Goal: Task Accomplishment & Management: Manage account settings

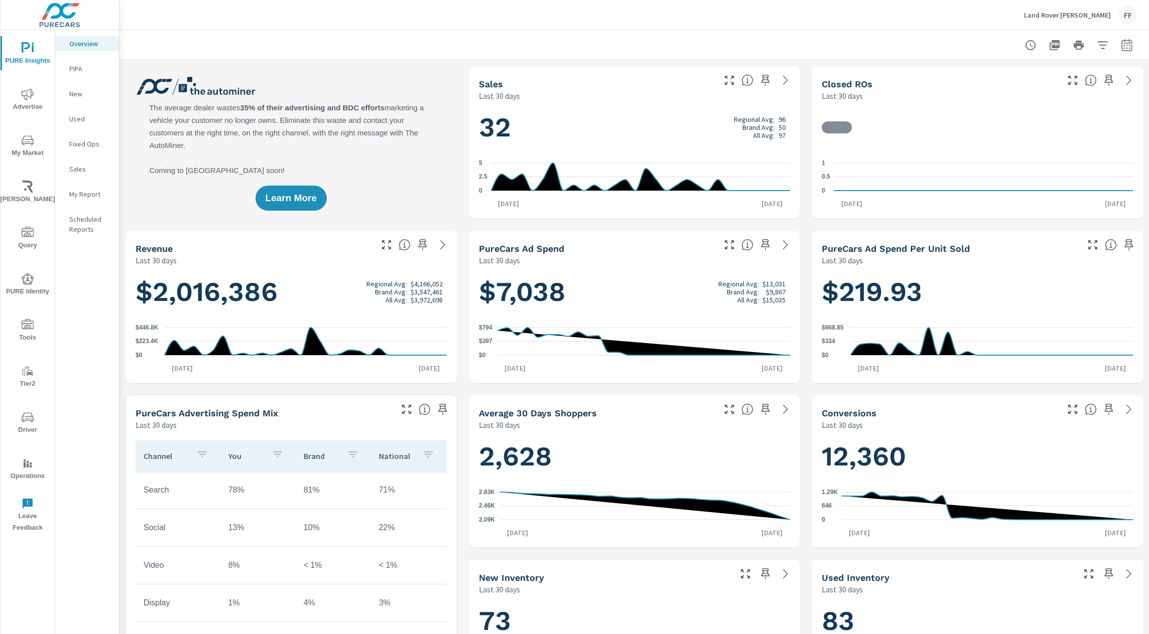
click at [32, 426] on span "Driver" at bounding box center [28, 424] width 48 height 25
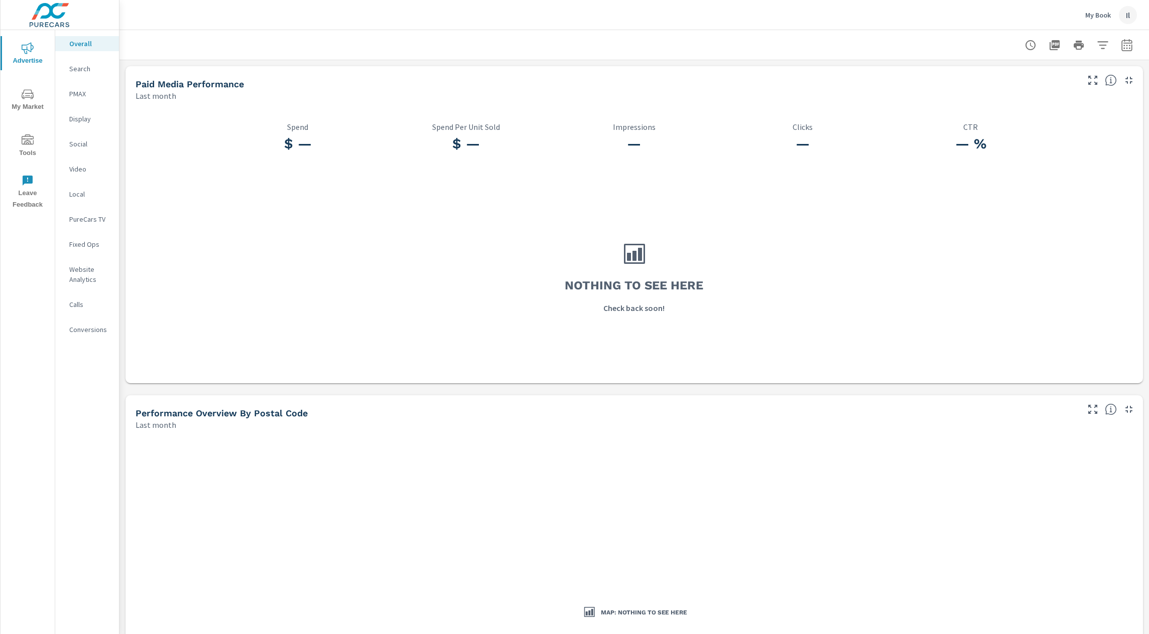
click at [76, 402] on div "Overall Search PMAX Display Social Video Local PureCars TV Fixed Ops Website An…" at bounding box center [87, 332] width 64 height 604
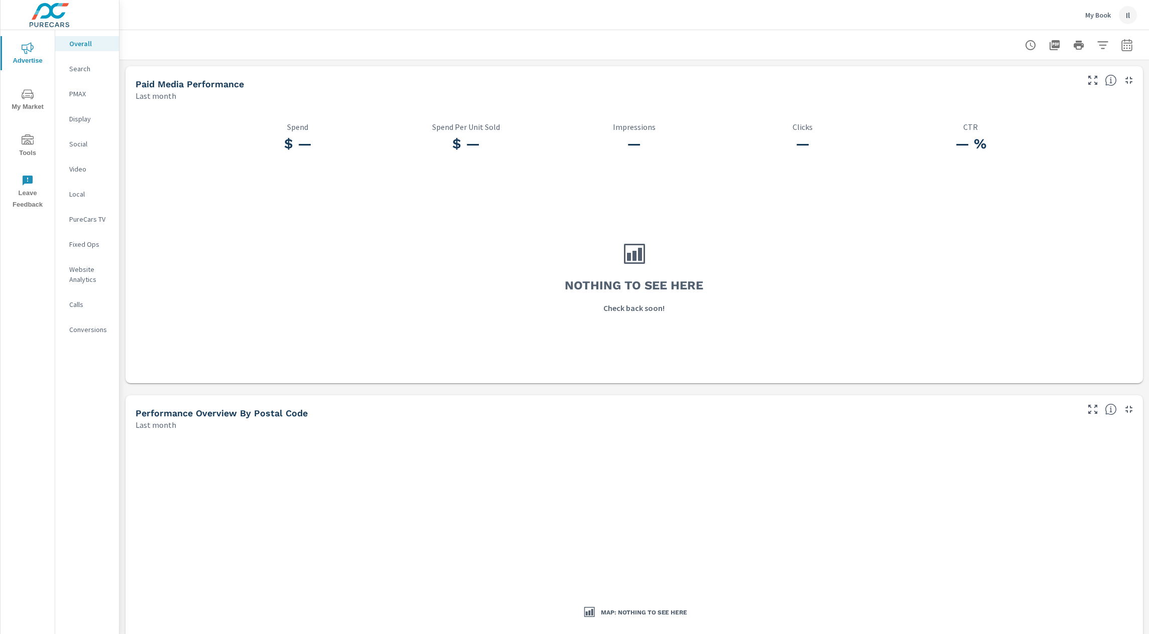
click at [1104, 19] on p "My Book" at bounding box center [1098, 15] width 26 height 9
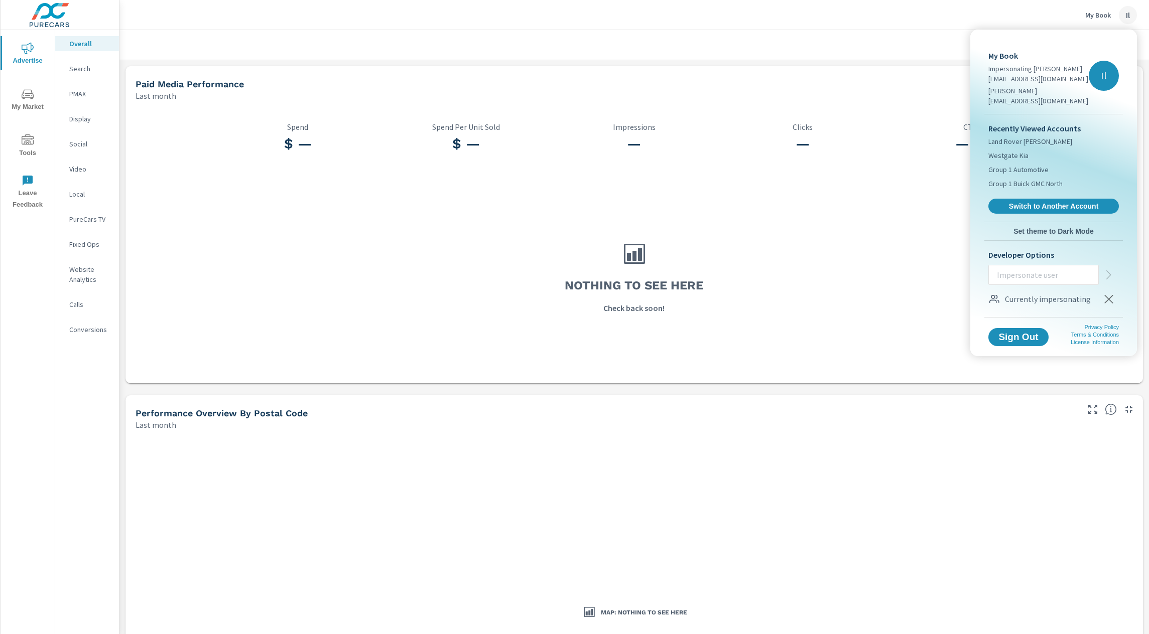
click at [1017, 268] on input "text" at bounding box center [1043, 275] width 109 height 26
type input "kimberly@cognitionads.com"
click at [1112, 269] on icon "button" at bounding box center [1109, 275] width 12 height 12
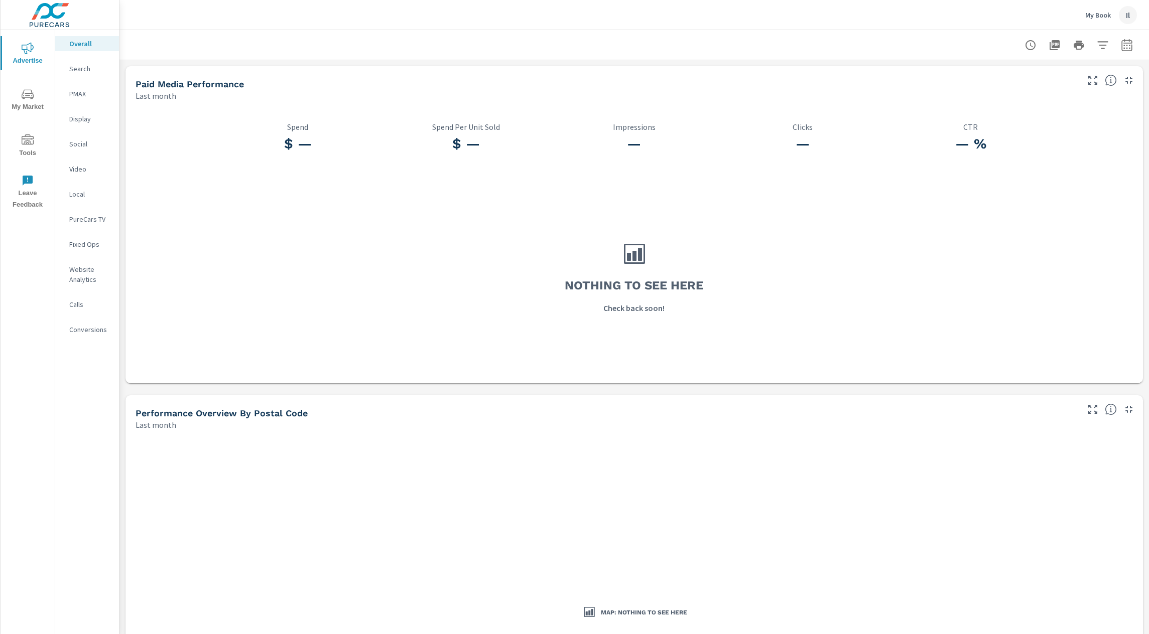
click at [1124, 12] on div "Il" at bounding box center [1128, 15] width 18 height 18
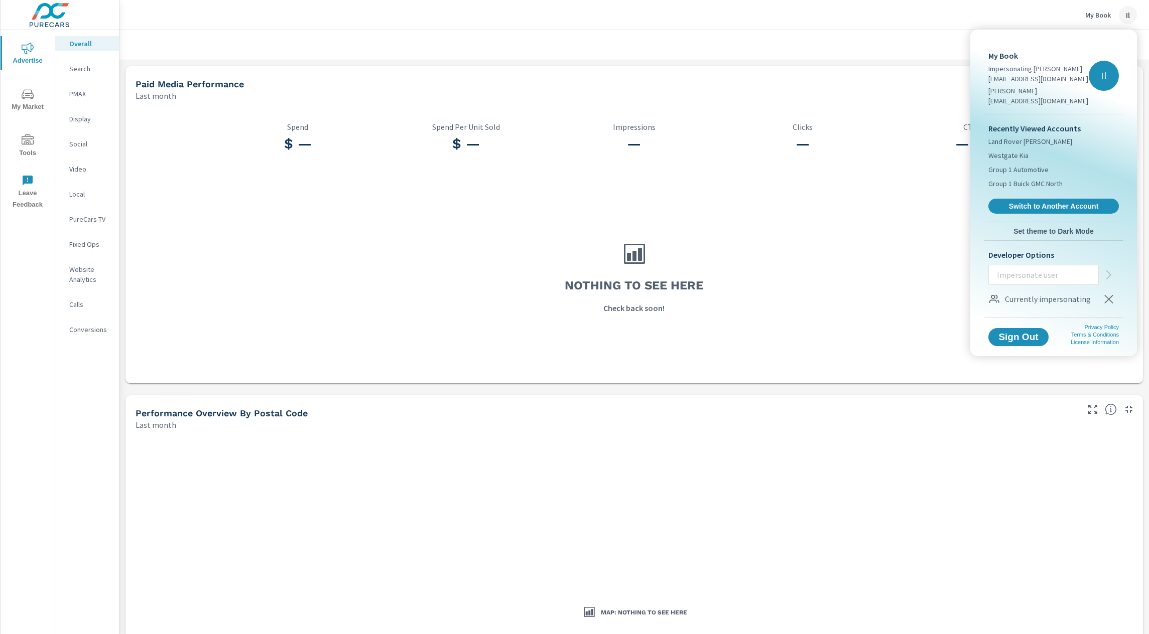
click at [1026, 267] on input "text" at bounding box center [1043, 275] width 109 height 26
type input "joshua@cognitionads.com"
click at [1101, 269] on button "button" at bounding box center [1109, 275] width 20 height 20
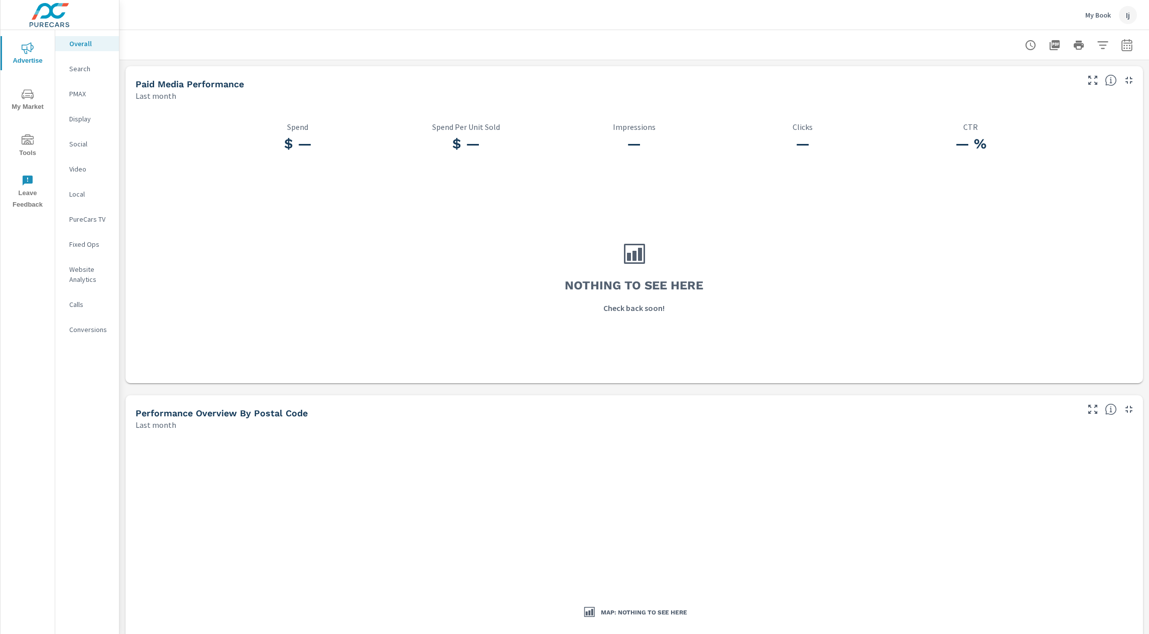
click at [35, 137] on span "Tools" at bounding box center [28, 147] width 48 height 25
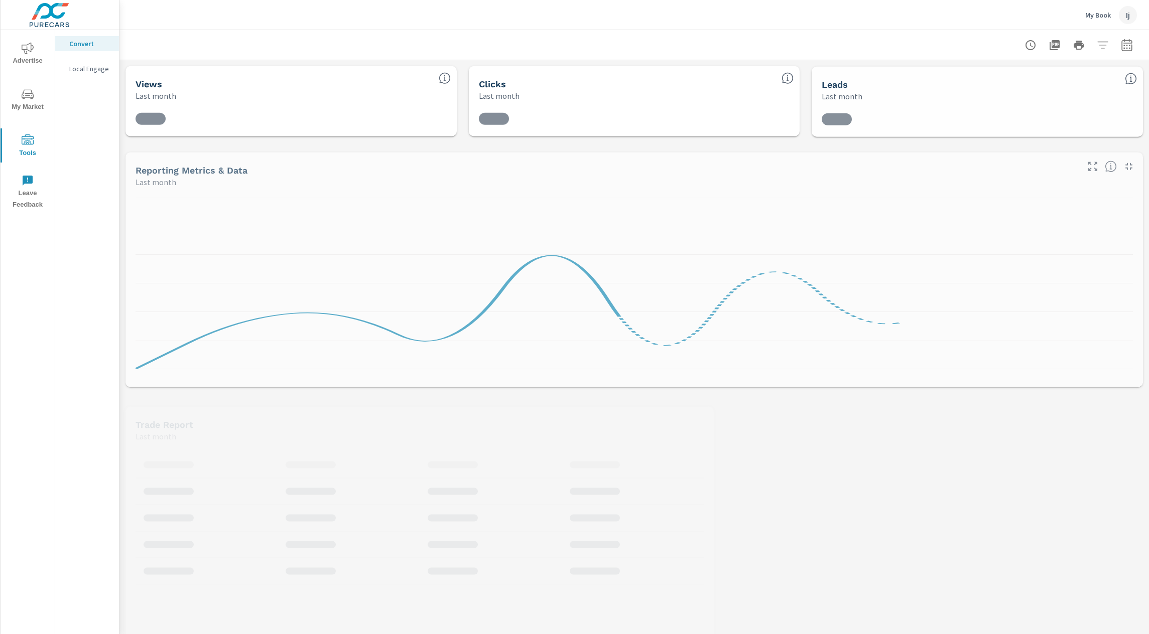
click at [31, 98] on icon "nav menu" at bounding box center [28, 94] width 12 height 12
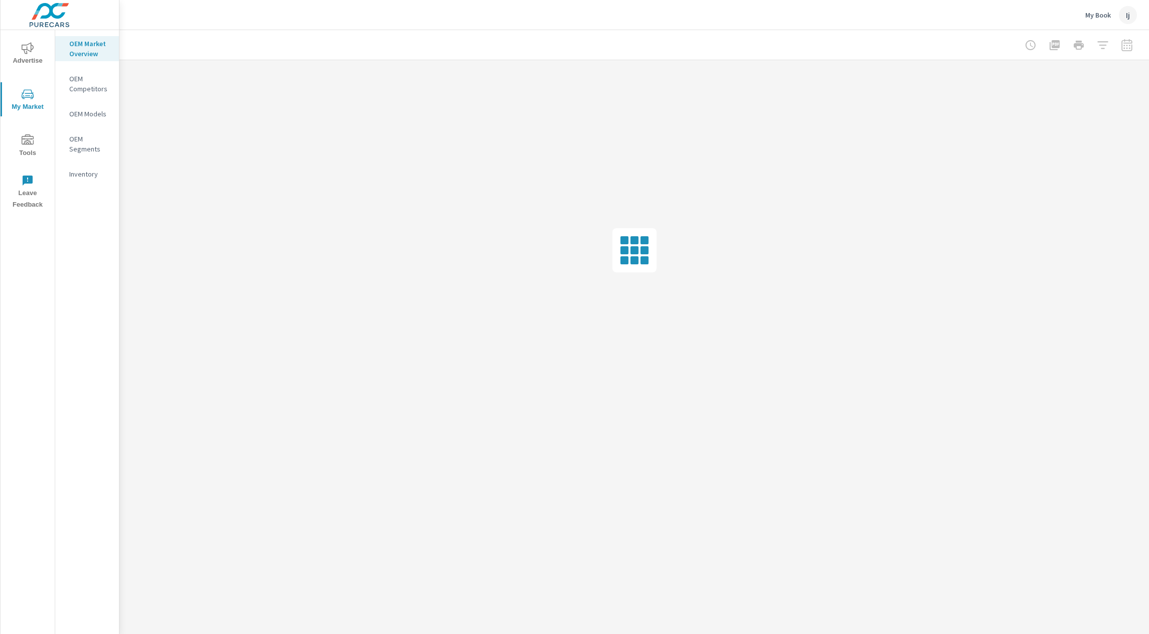
click at [30, 46] on icon "nav menu" at bounding box center [28, 48] width 12 height 12
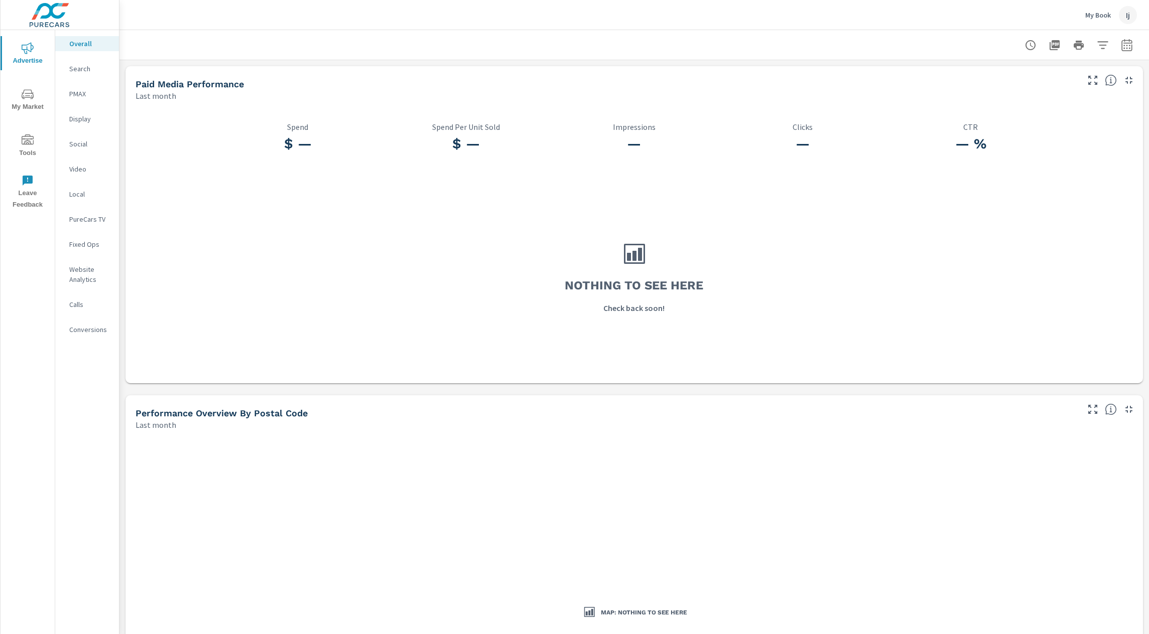
click at [1130, 19] on div "Ij" at bounding box center [1128, 15] width 18 height 18
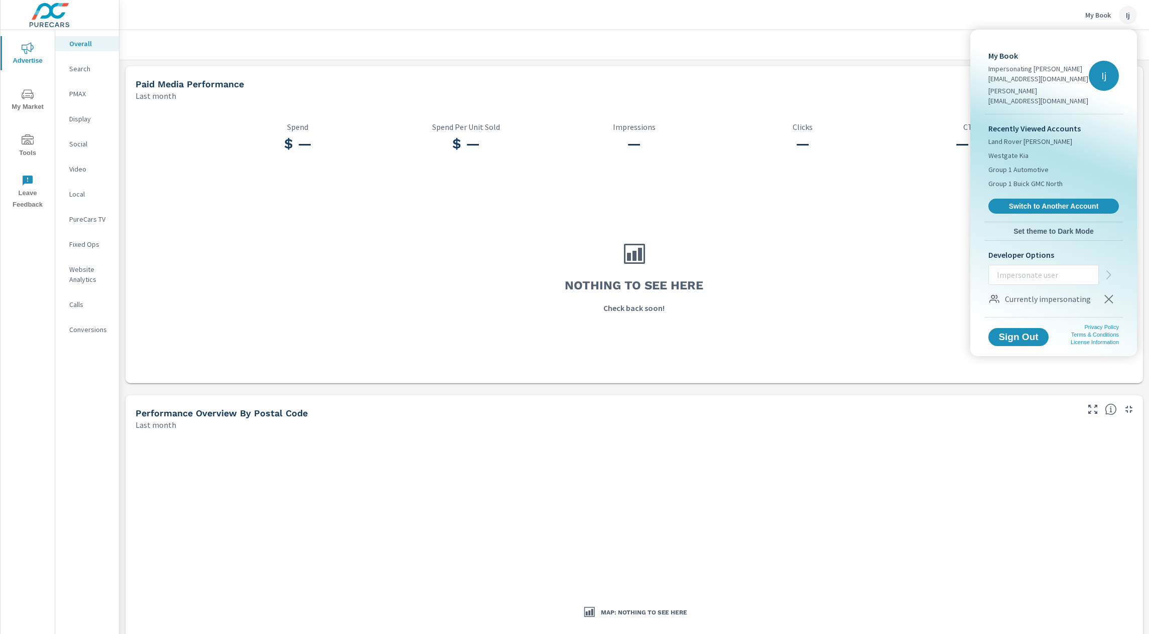
click at [1106, 293] on icon "button" at bounding box center [1109, 299] width 12 height 12
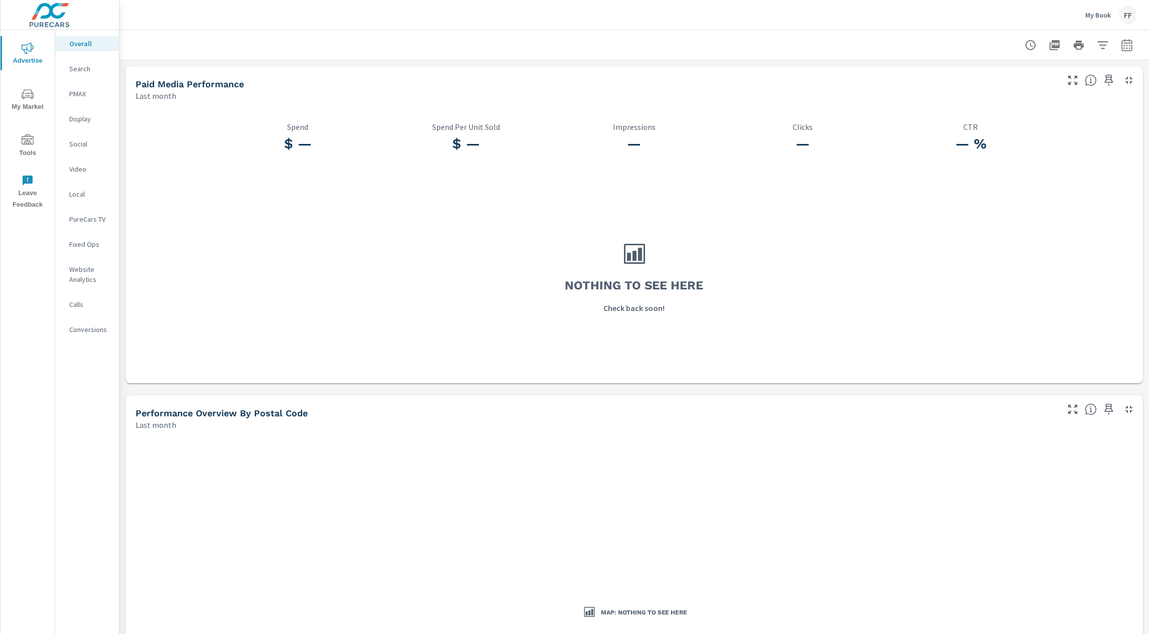
click at [920, 49] on div at bounding box center [634, 45] width 1005 height 30
click at [1131, 16] on div "FF" at bounding box center [1128, 15] width 18 height 18
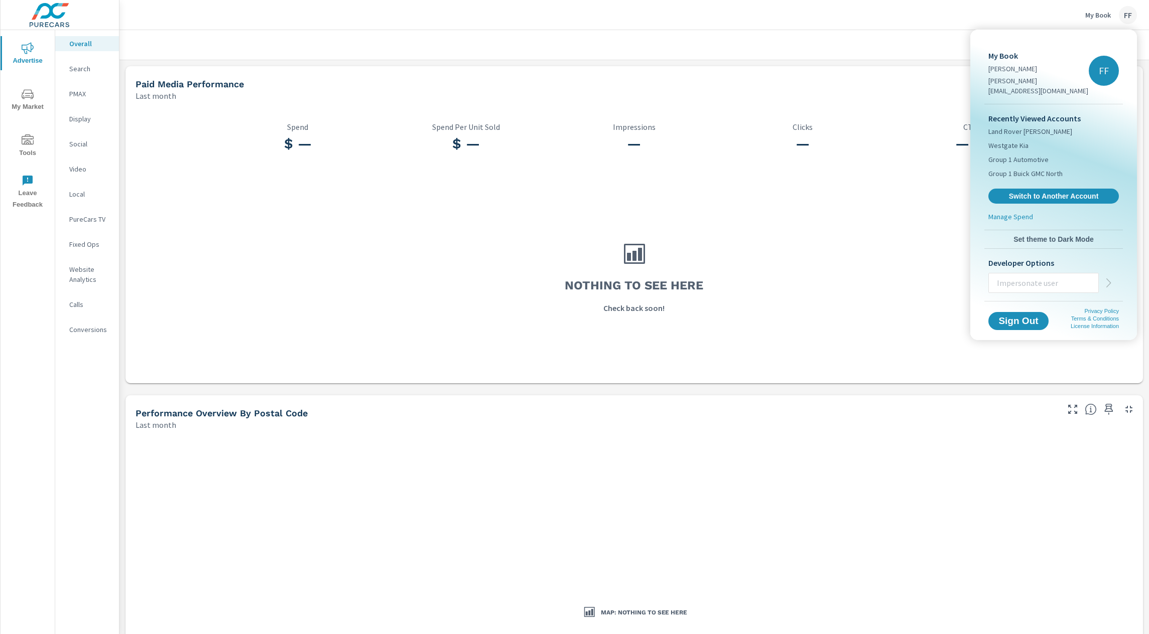
click at [1033, 271] on input "text" at bounding box center [1043, 283] width 109 height 26
paste input "laura@cognitionads.com"
type input "laura@cognitionads.com"
click at [1112, 277] on icon "button" at bounding box center [1109, 283] width 12 height 12
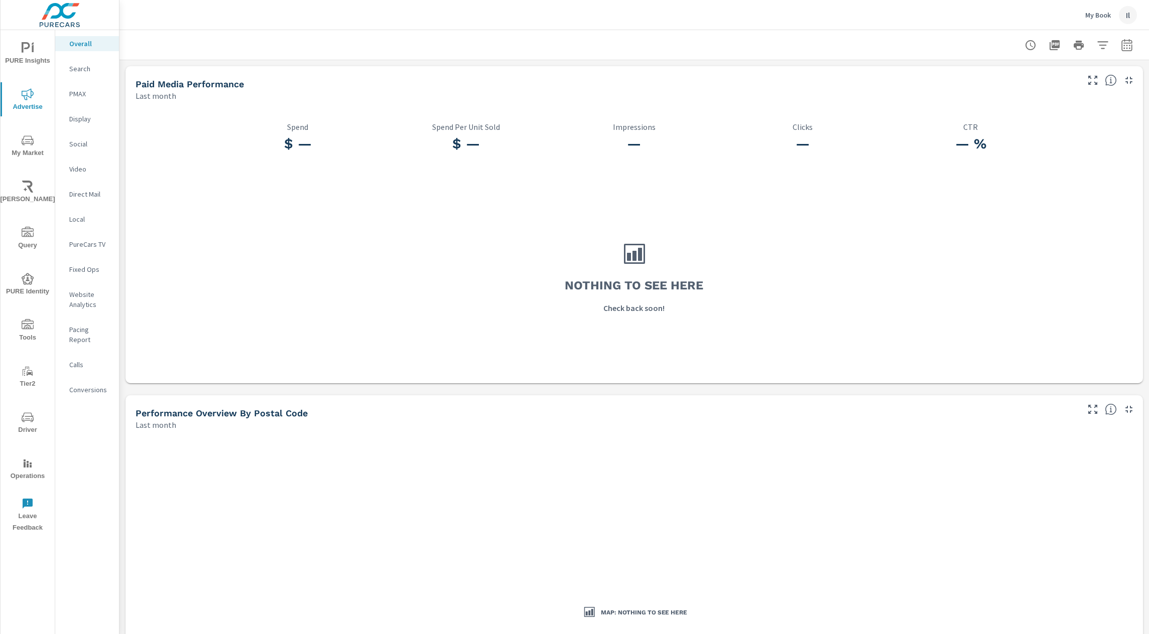
click at [381, 238] on div "Nothing to see here Check back soon!" at bounding box center [634, 277] width 1009 height 206
click at [16, 412] on span "Driver" at bounding box center [28, 424] width 48 height 25
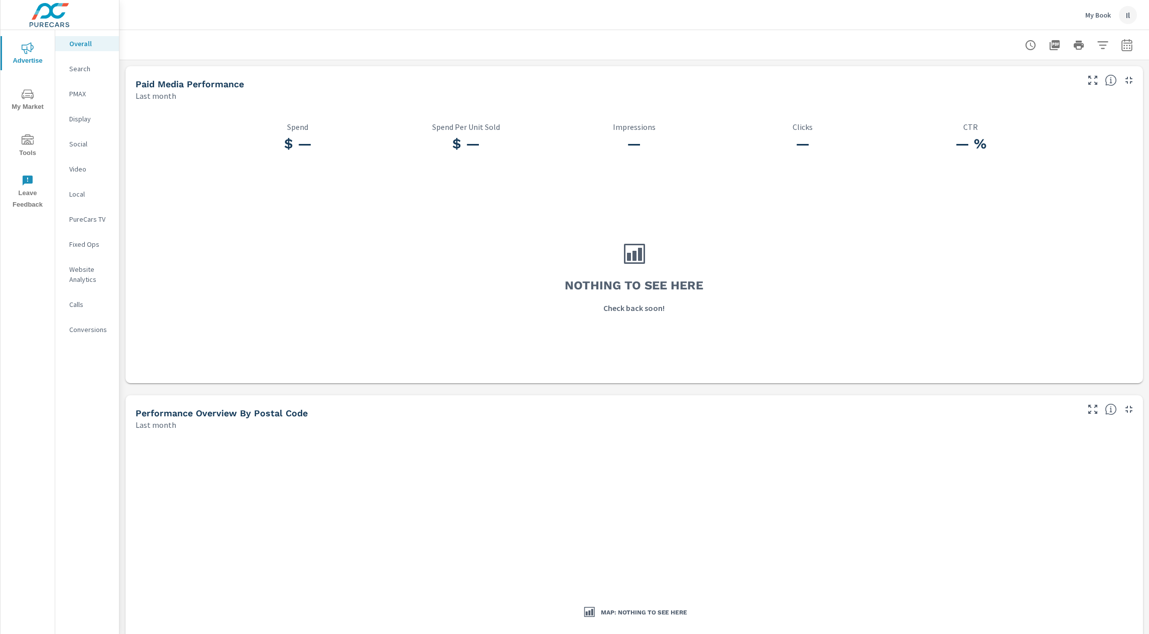
click at [1119, 20] on div "My Book Il" at bounding box center [1111, 15] width 52 height 18
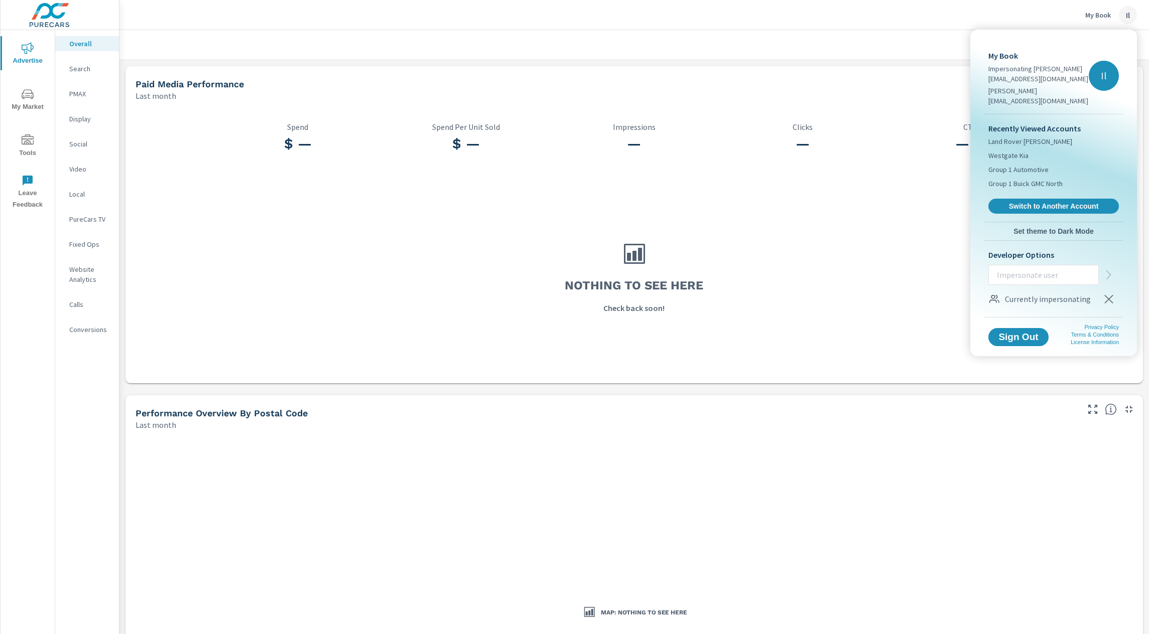
click at [1106, 295] on icon "button" at bounding box center [1108, 299] width 9 height 9
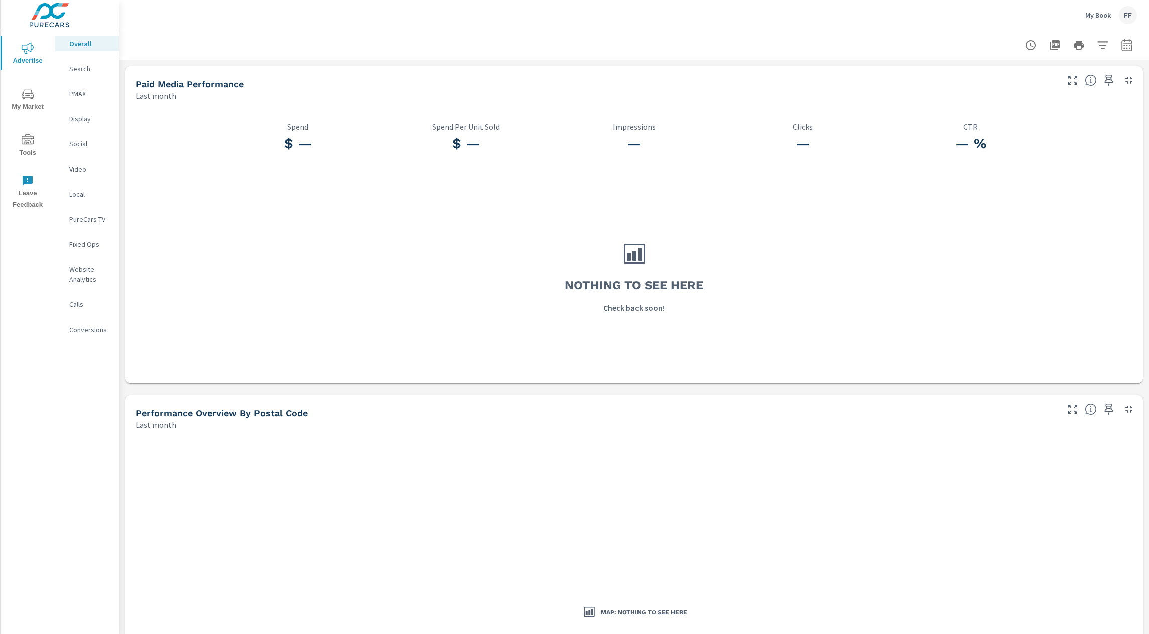
click at [791, 284] on div "Nothing to see here Check back soon!" at bounding box center [634, 277] width 1009 height 206
click at [1130, 15] on div "FF" at bounding box center [1128, 15] width 18 height 18
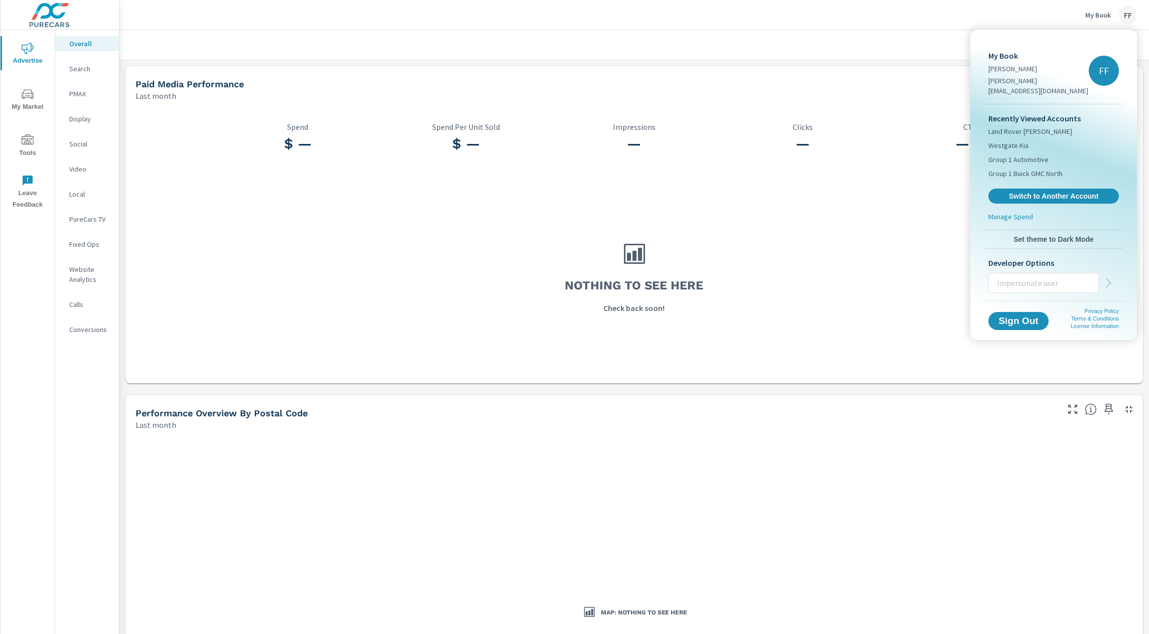
click at [1017, 276] on input "text" at bounding box center [1043, 283] width 109 height 26
paste input "mackenzie@cognitionads.com,"
type input "mackenzie@cognitionads.com"
click at [1108, 277] on icon "button" at bounding box center [1109, 283] width 12 height 12
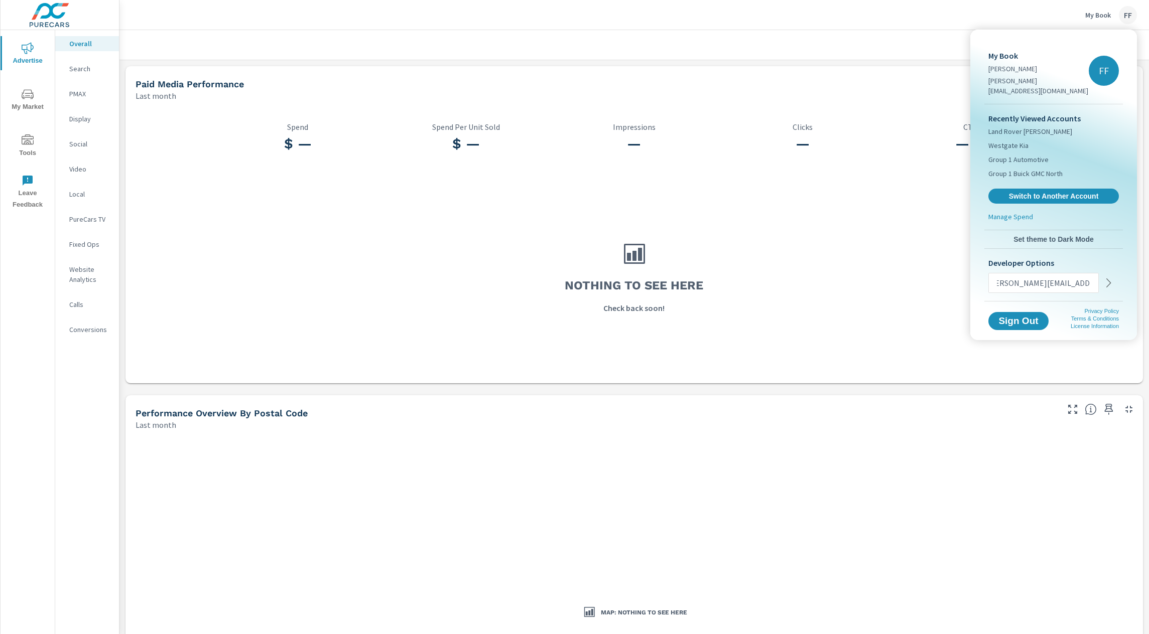
scroll to position [0, 0]
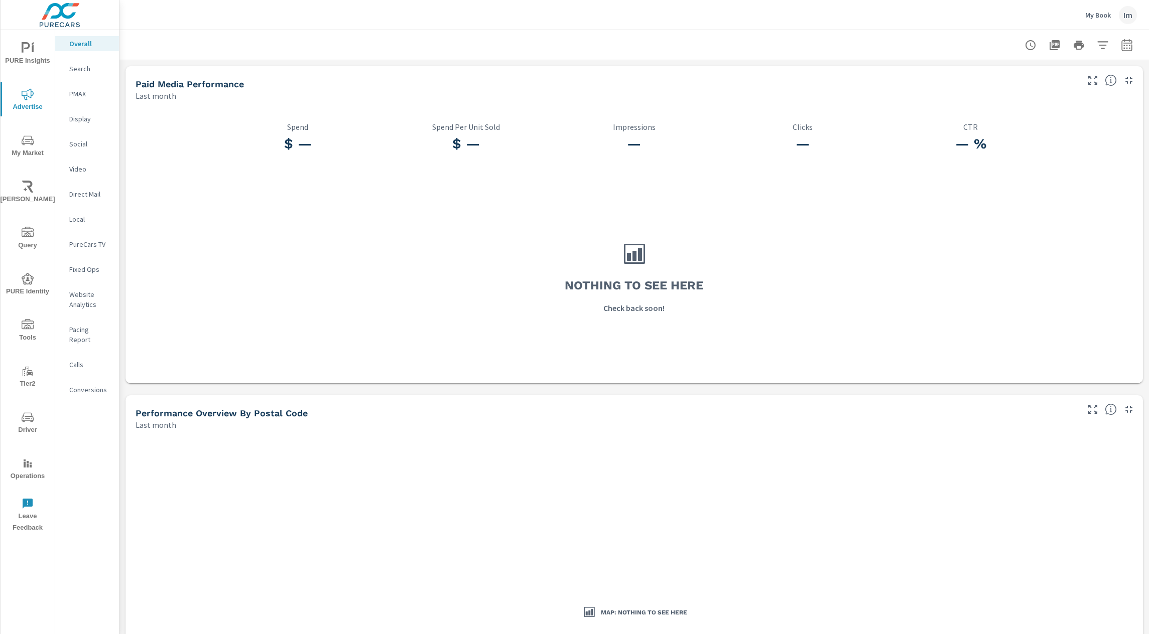
click at [32, 414] on icon "nav menu" at bounding box center [28, 418] width 12 height 12
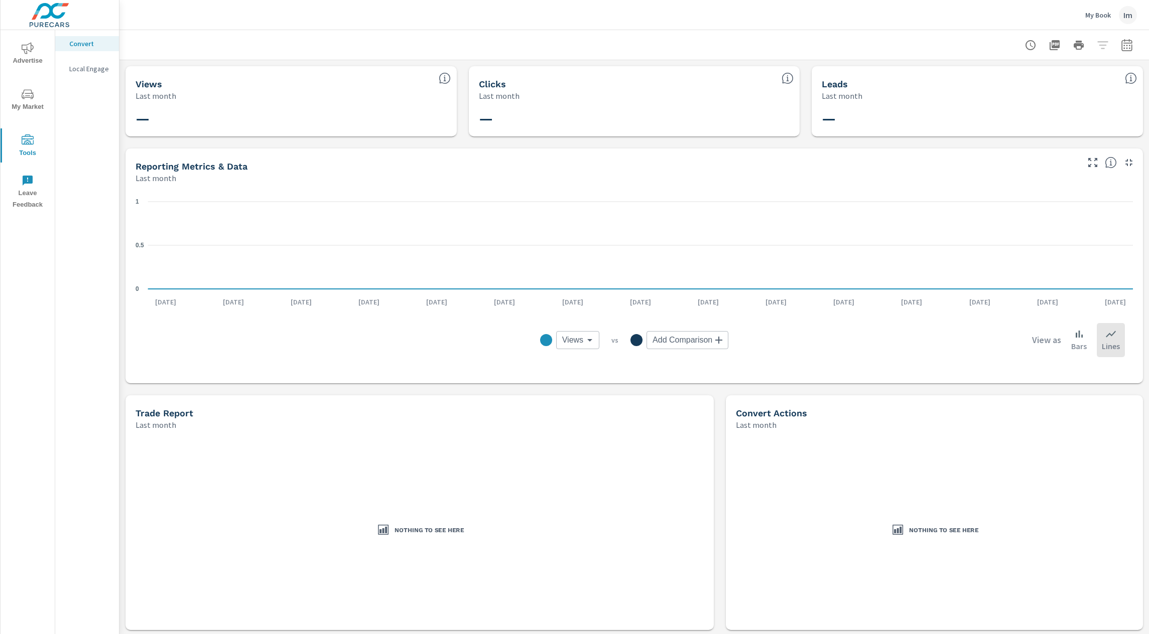
click at [1130, 15] on div "Im" at bounding box center [1128, 15] width 18 height 18
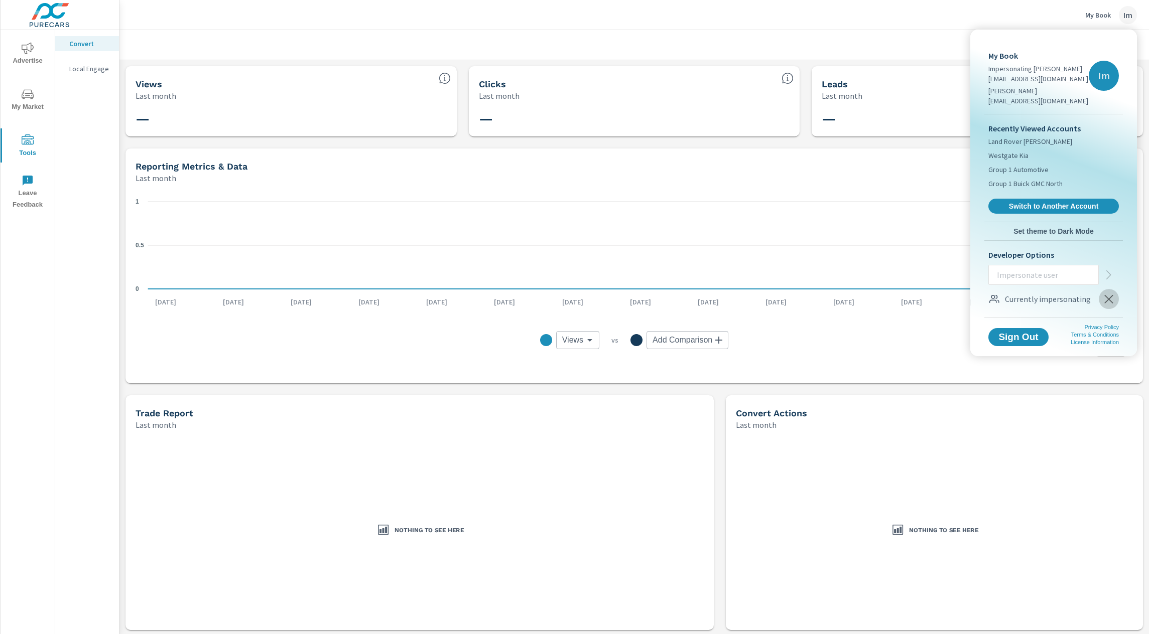
click at [1112, 295] on button "button" at bounding box center [1109, 299] width 20 height 20
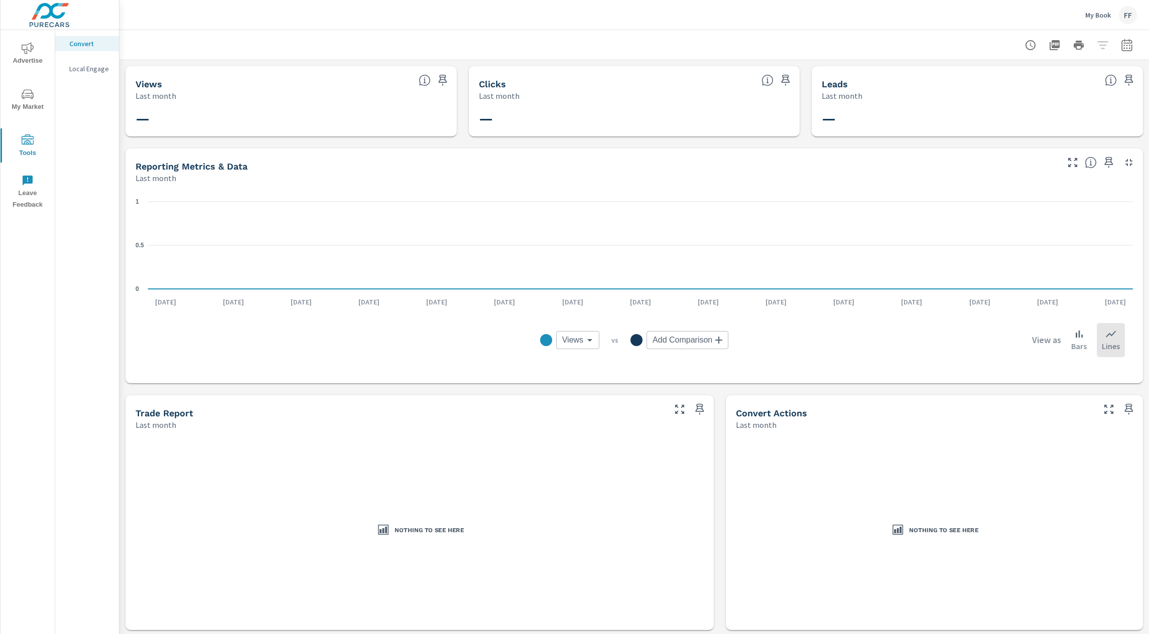
click at [1116, 20] on div "My Book FF" at bounding box center [1111, 15] width 52 height 18
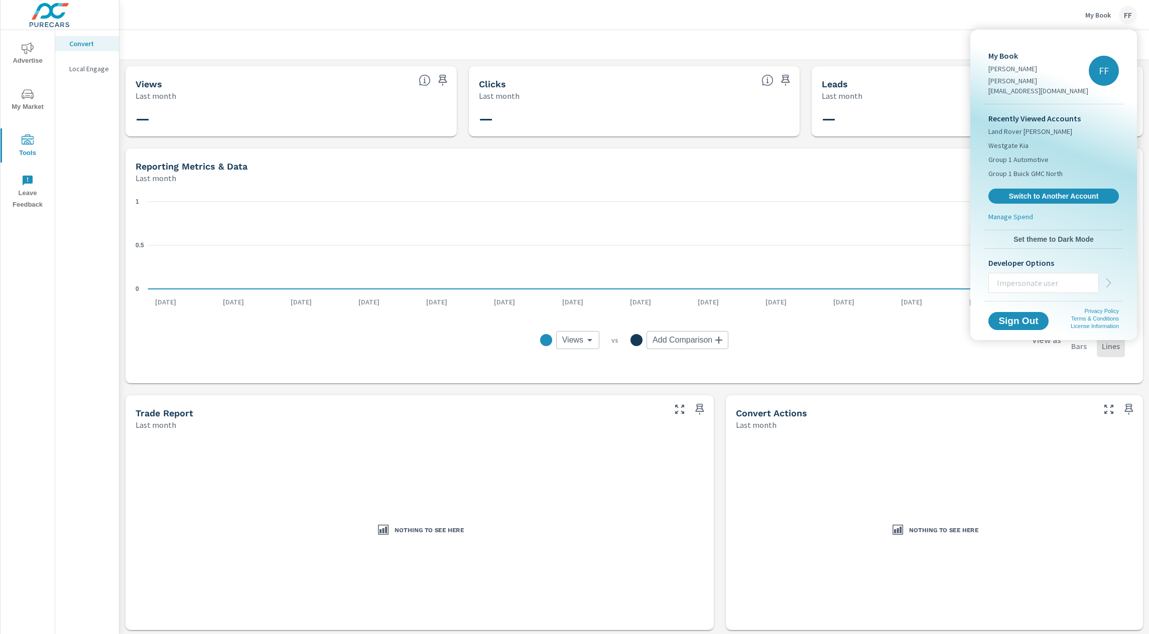
click at [1020, 275] on input "text" at bounding box center [1043, 283] width 109 height 26
paste input "kelly@cognitionads.com,"
type input "kelly@cognitionads.com"
click at [1111, 277] on icon "button" at bounding box center [1109, 283] width 12 height 12
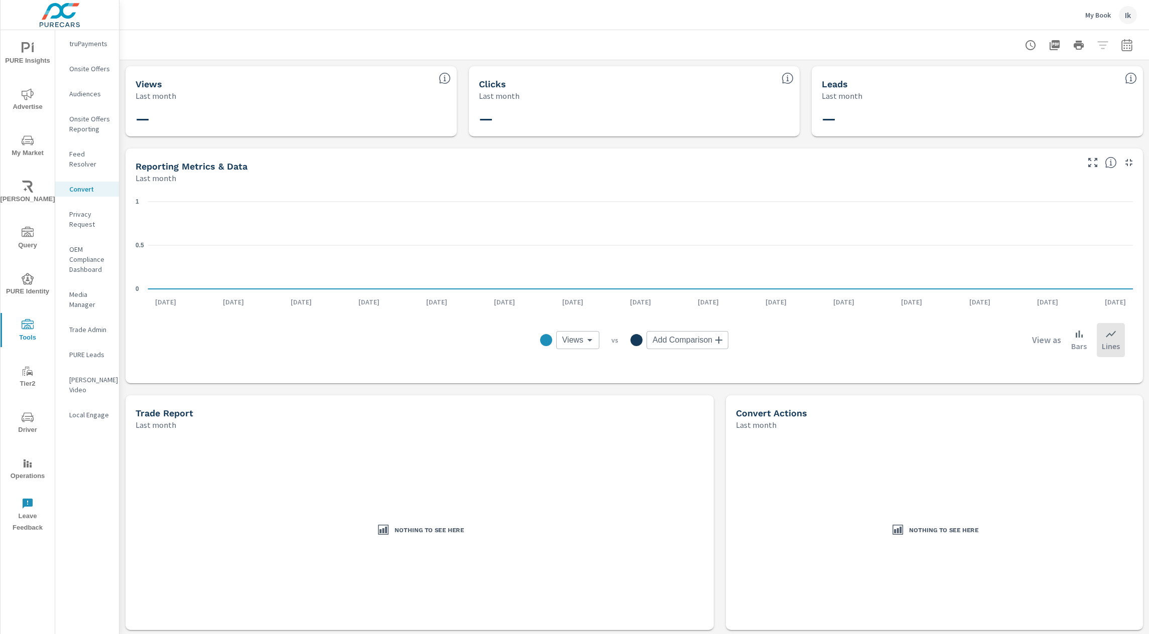
click at [30, 460] on icon "nav menu" at bounding box center [28, 464] width 12 height 12
